Goal: Check status: Check status

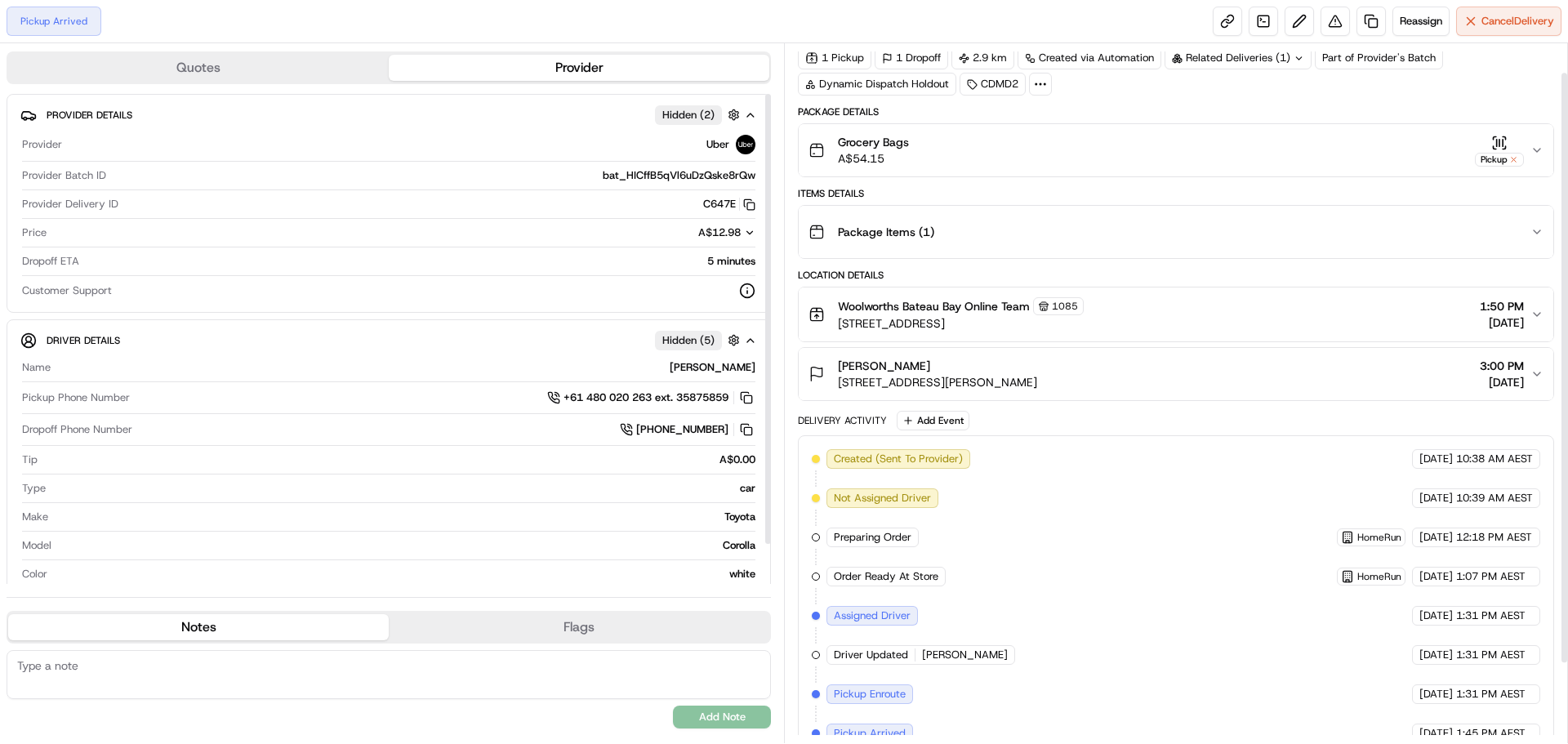
scroll to position [128, 0]
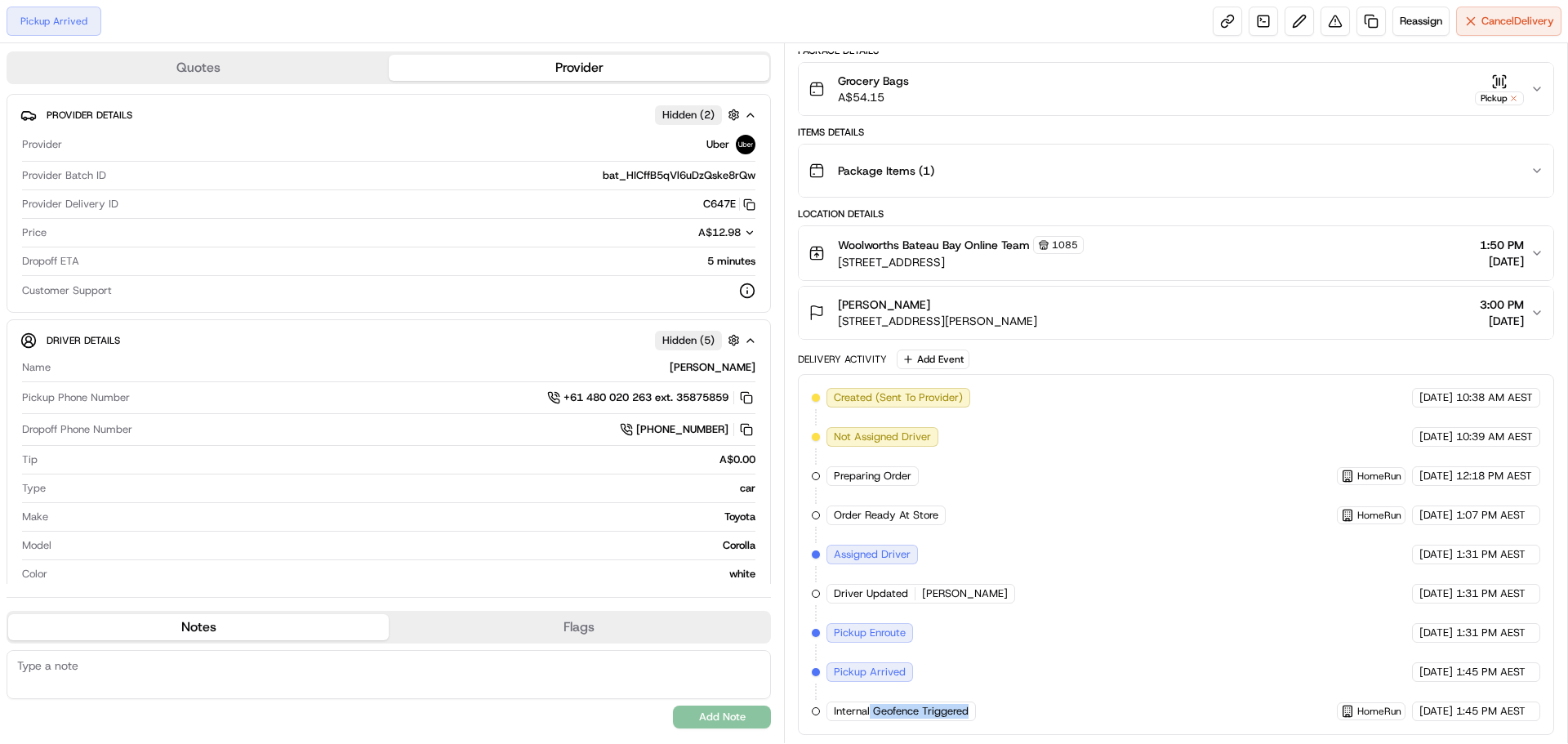
drag, startPoint x: 869, startPoint y: 711, endPoint x: 976, endPoint y: 702, distance: 107.4
click at [976, 702] on div "Internal Geofence Triggered" at bounding box center [903, 712] width 153 height 20
click at [995, 691] on div "Created (Sent To Provider) Uber [DATE] 10:38 AM AEST Not Assigned Driver Uber […" at bounding box center [1176, 554] width 728 height 334
drag, startPoint x: 970, startPoint y: 708, endPoint x: 832, endPoint y: 703, distance: 138.1
click at [832, 703] on div "Internal Geofence Triggered" at bounding box center [901, 712] width 150 height 20
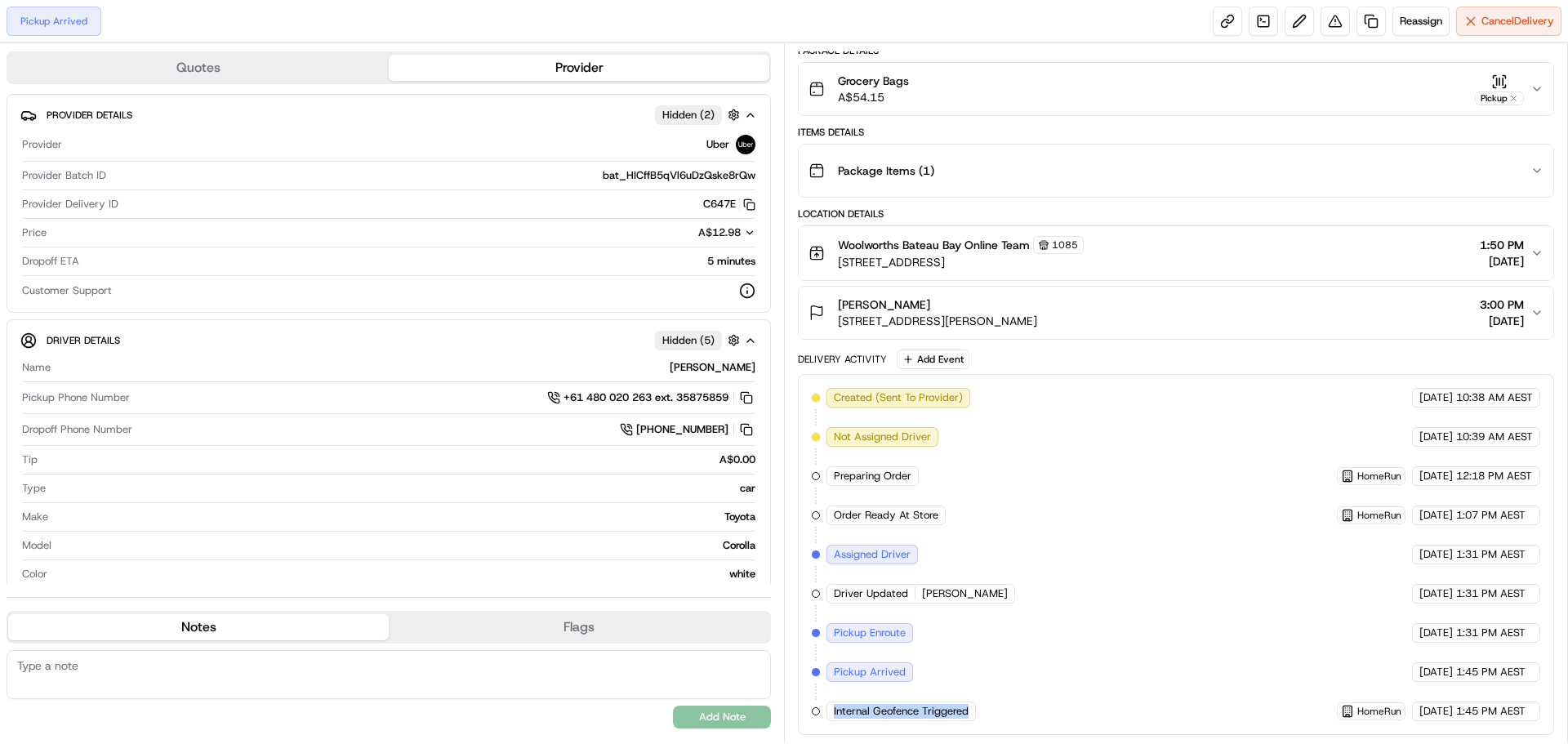
copy span "Internal Geofence Triggered"
drag, startPoint x: 1096, startPoint y: 559, endPoint x: 1066, endPoint y: 601, distance: 51.6
click at [1094, 560] on div "Created (Sent To Provider) Uber [DATE] 10:38 AM AEST Not Assigned Driver Uber […" at bounding box center [1176, 554] width 728 height 334
drag, startPoint x: 836, startPoint y: 713, endPoint x: 980, endPoint y: 710, distance: 144.0
click at [979, 710] on div "Internal Geofence Triggered" at bounding box center [903, 712] width 153 height 20
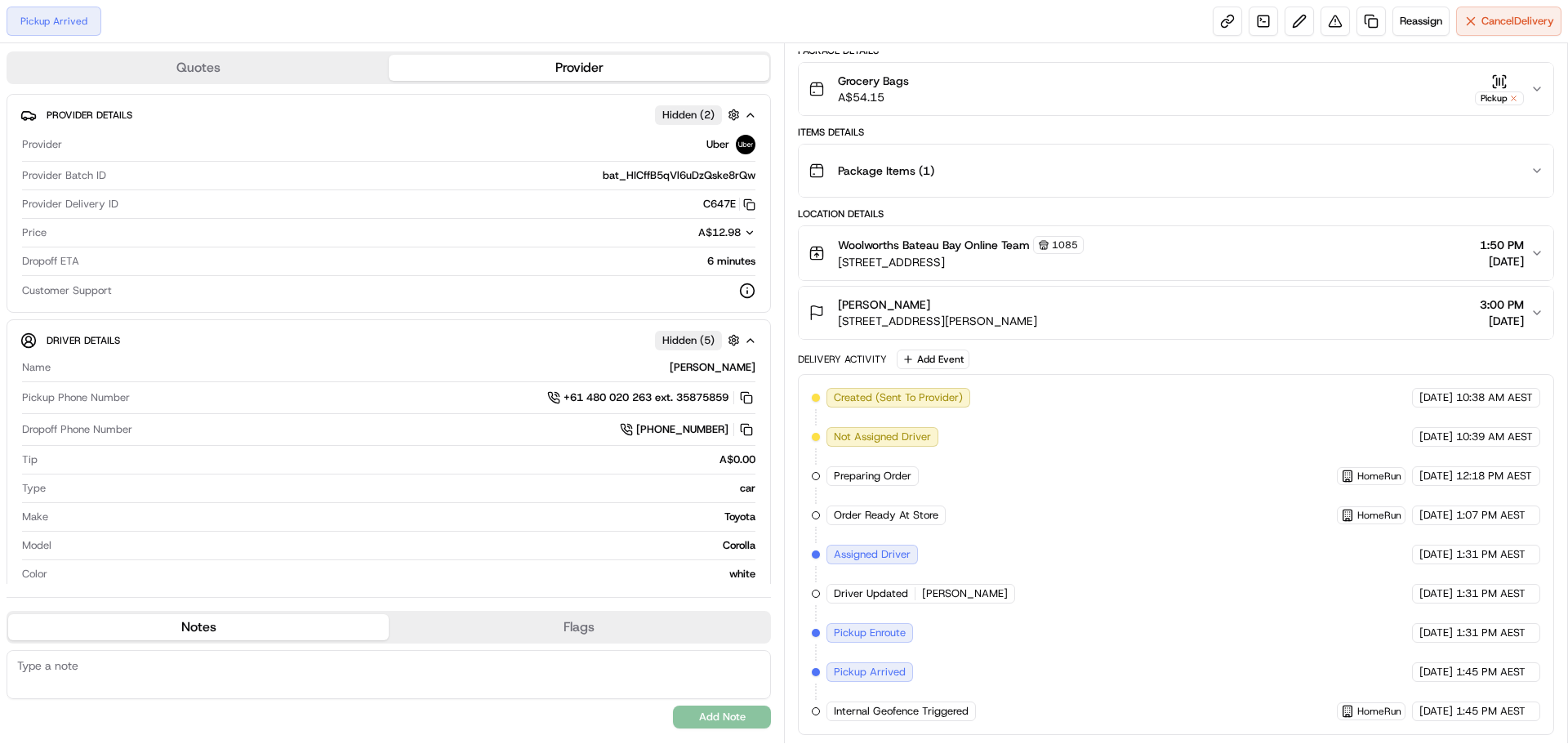
click at [1008, 538] on div "Created (Sent To Provider) Uber [DATE] 10:38 AM AEST Not Assigned Driver Uber […" at bounding box center [1176, 554] width 728 height 334
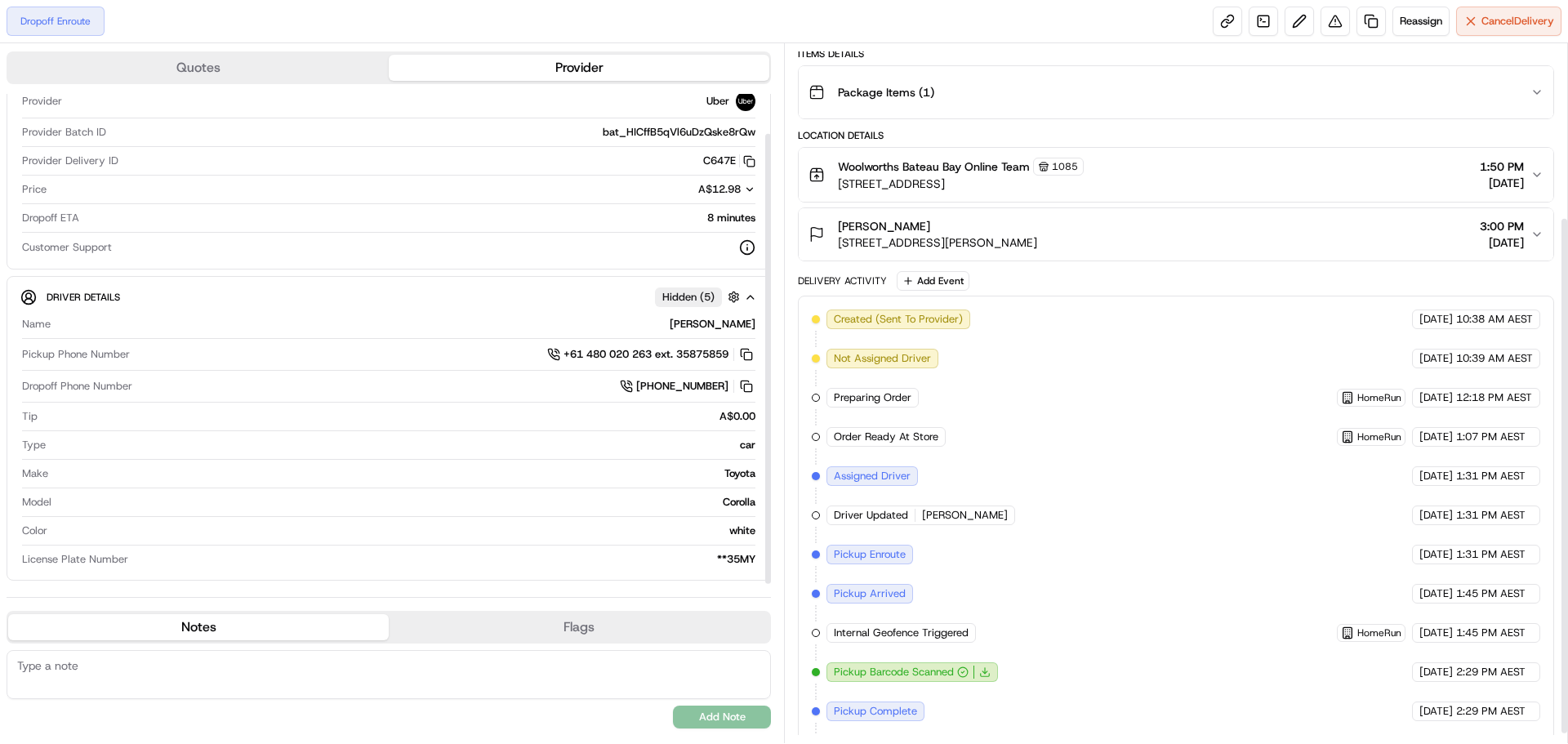
scroll to position [246, 0]
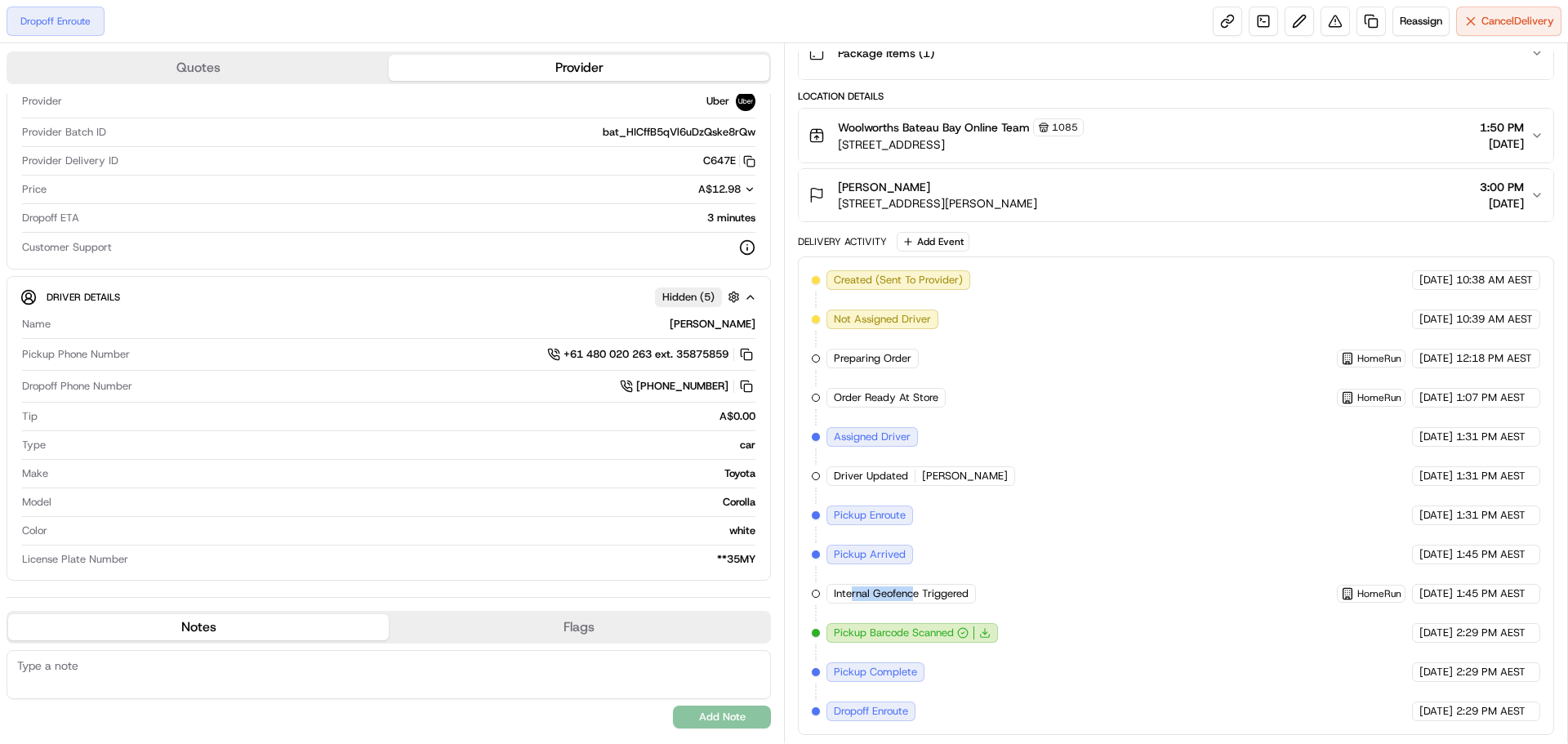
drag, startPoint x: 851, startPoint y: 596, endPoint x: 916, endPoint y: 593, distance: 65.1
click at [916, 593] on span "Internal Geofence Triggered" at bounding box center [900, 593] width 135 height 15
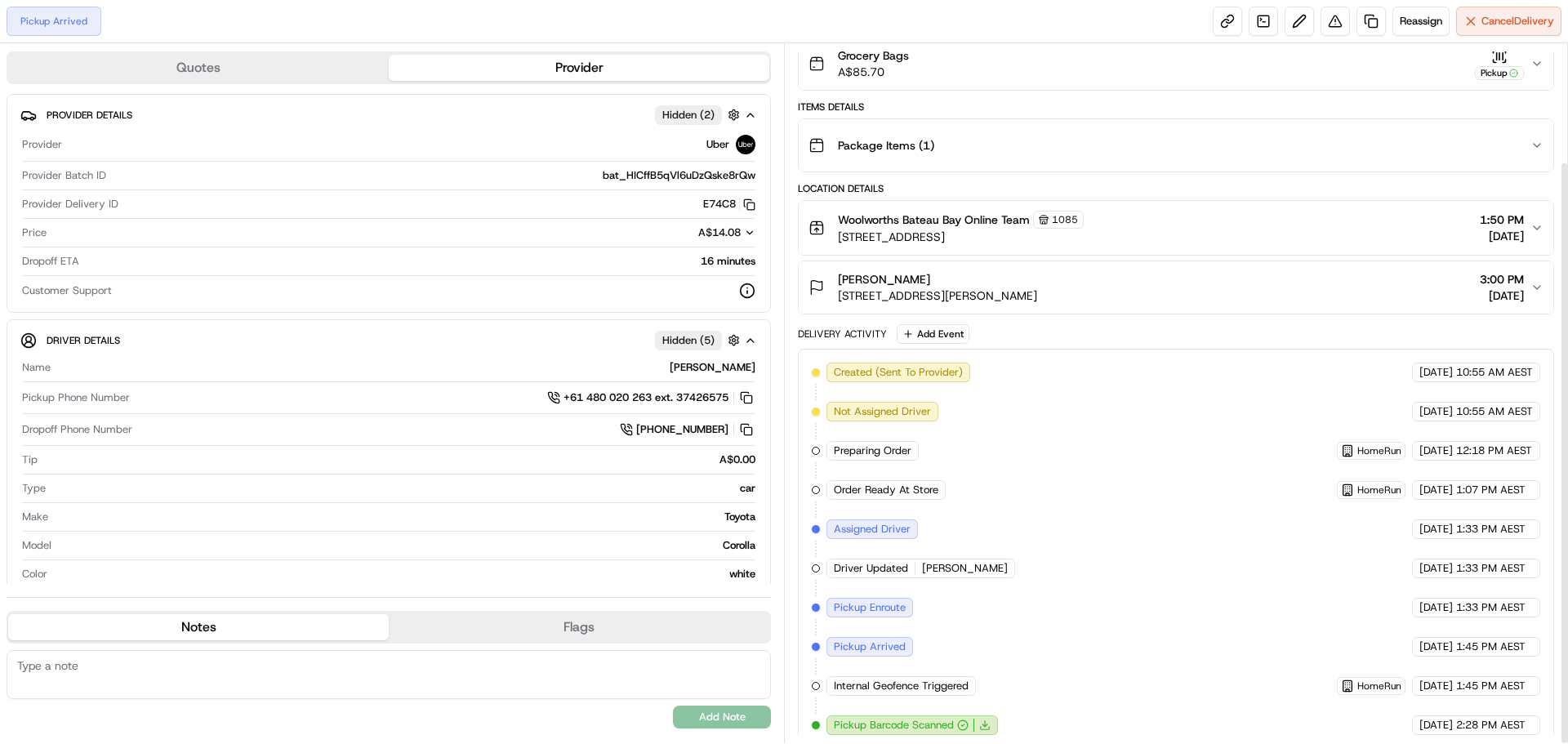
scroll to position [142, 0]
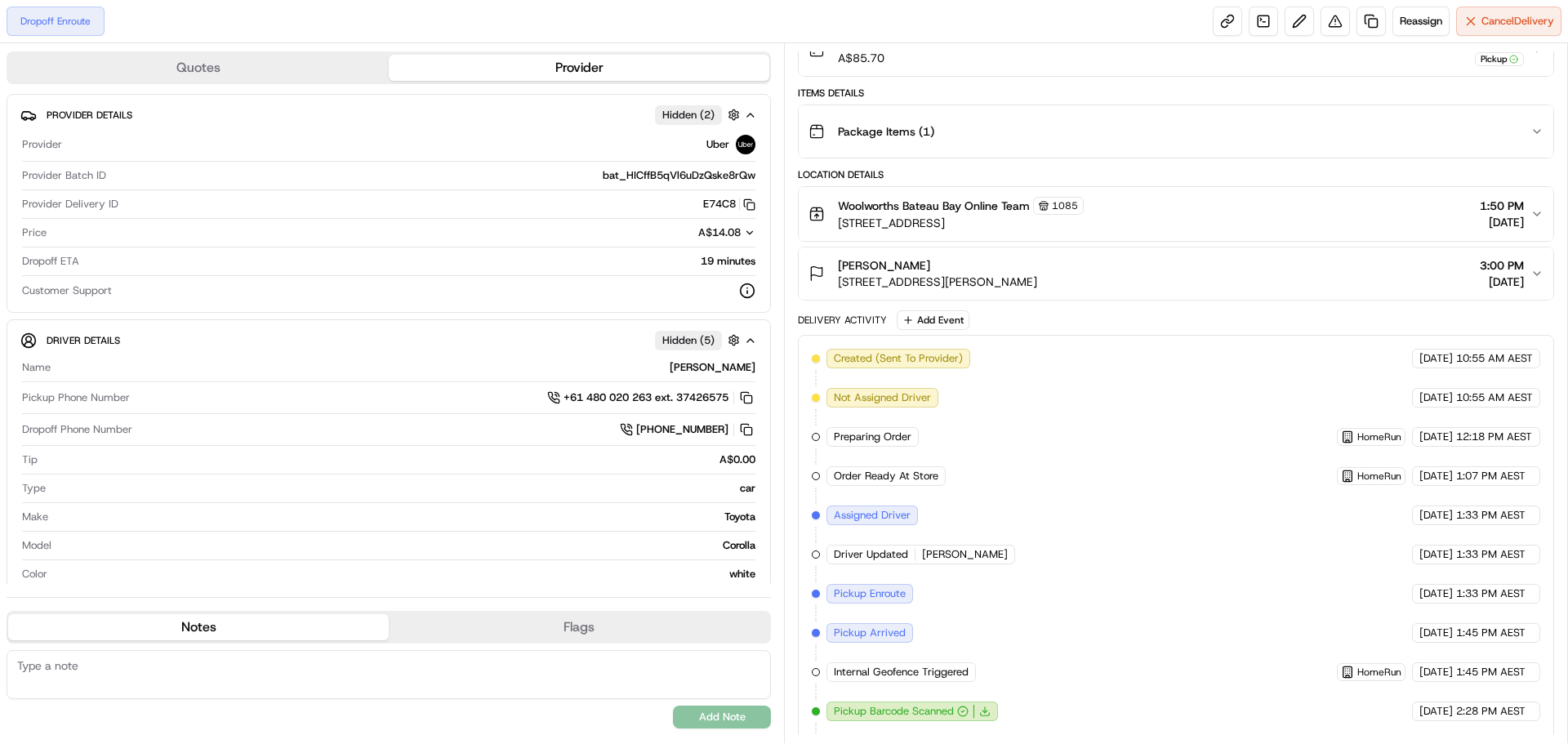
click at [976, 708] on div "Pickup Barcode Scanned" at bounding box center [911, 712] width 156 height 15
click at [960, 713] on icon "button" at bounding box center [962, 712] width 12 height 12
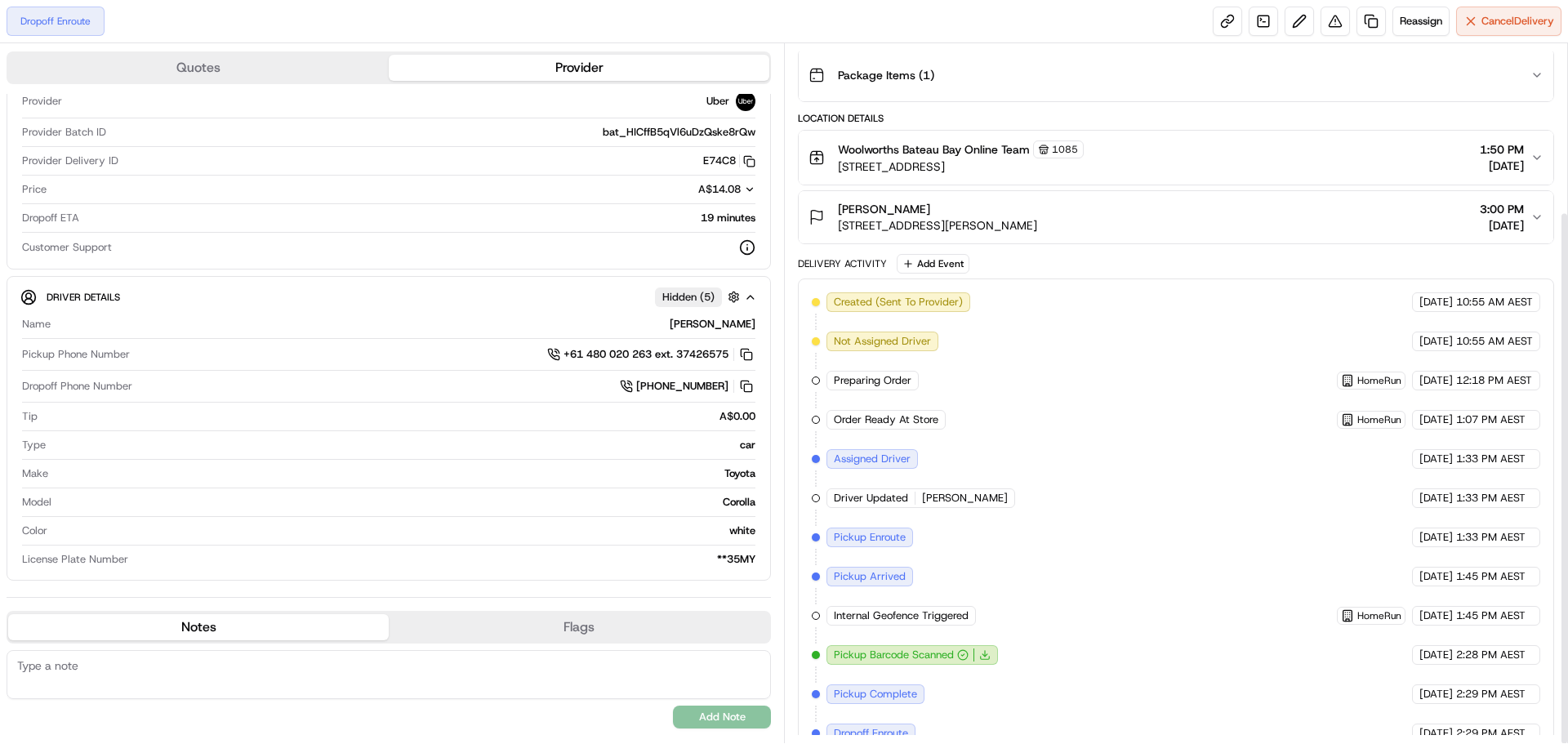
scroll to position [219, 0]
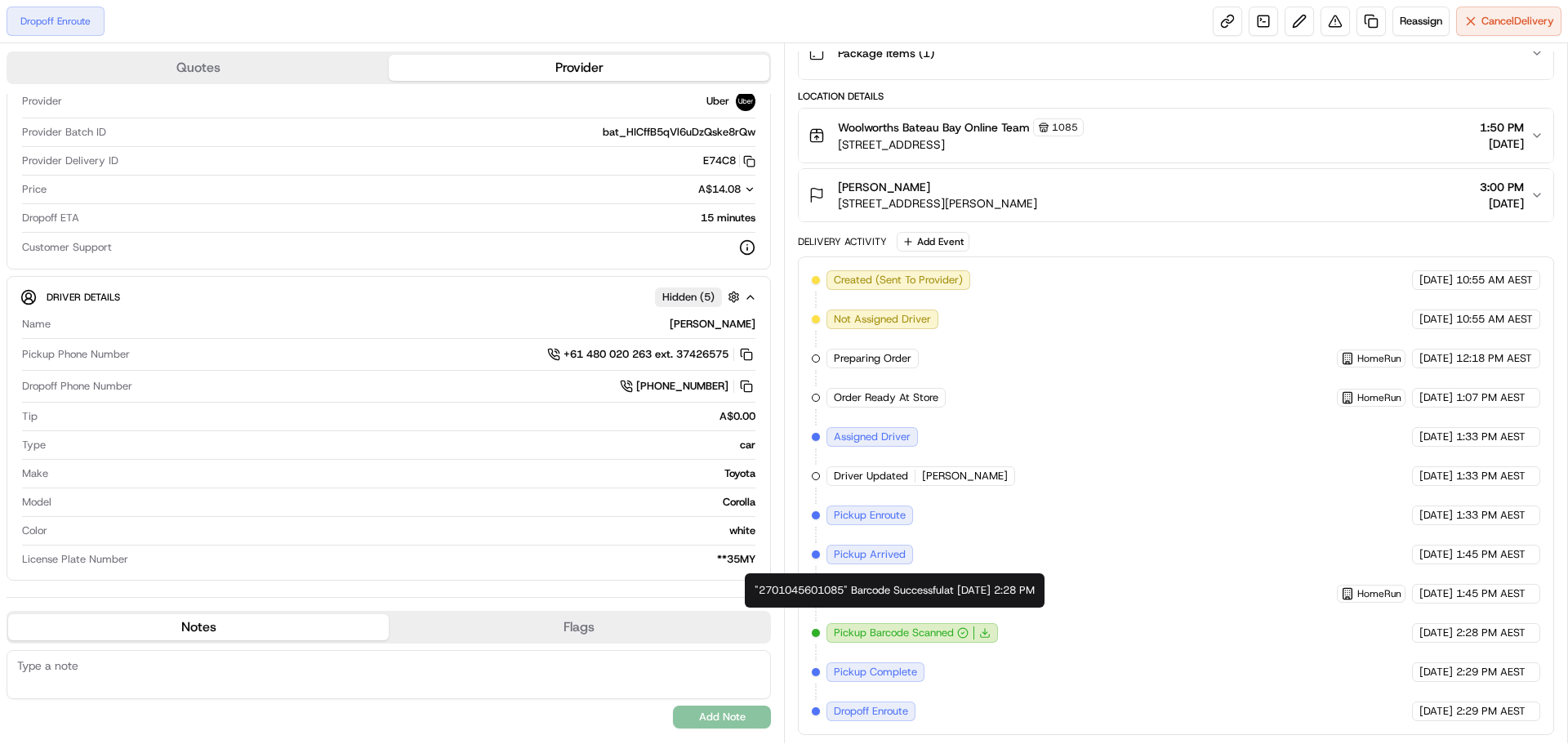
click at [1129, 569] on div "Created (Sent To Provider) Uber 19/09/2025 10:55 AM AEST Not Assigned Driver Ub…" at bounding box center [1176, 496] width 728 height 451
